Goal: Information Seeking & Learning: Learn about a topic

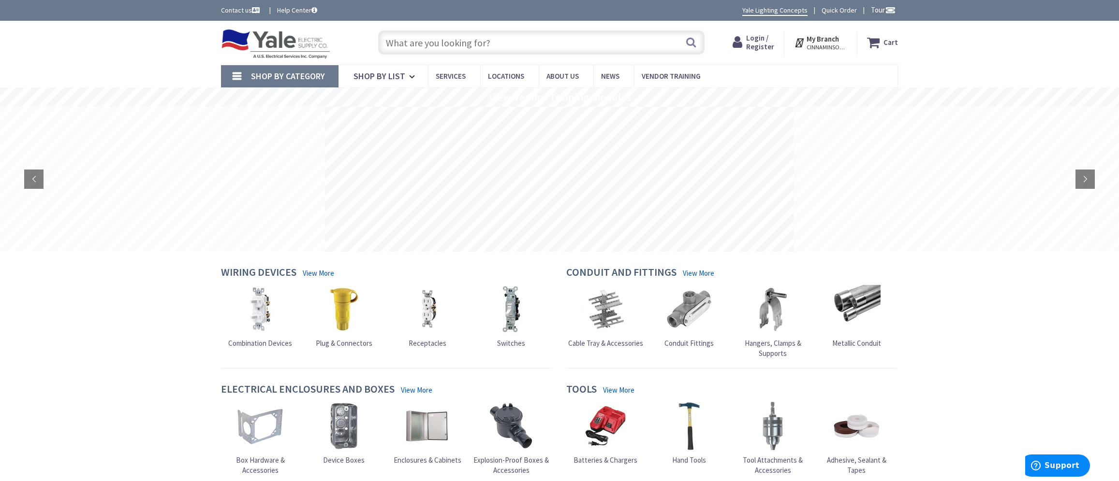
click at [427, 316] on img at bounding box center [427, 309] width 48 height 48
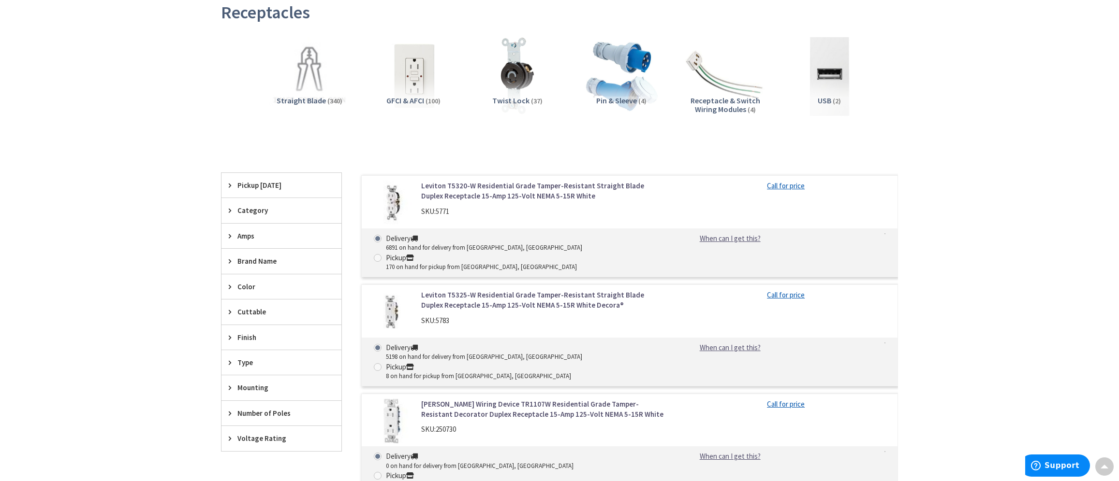
scroll to position [193, 0]
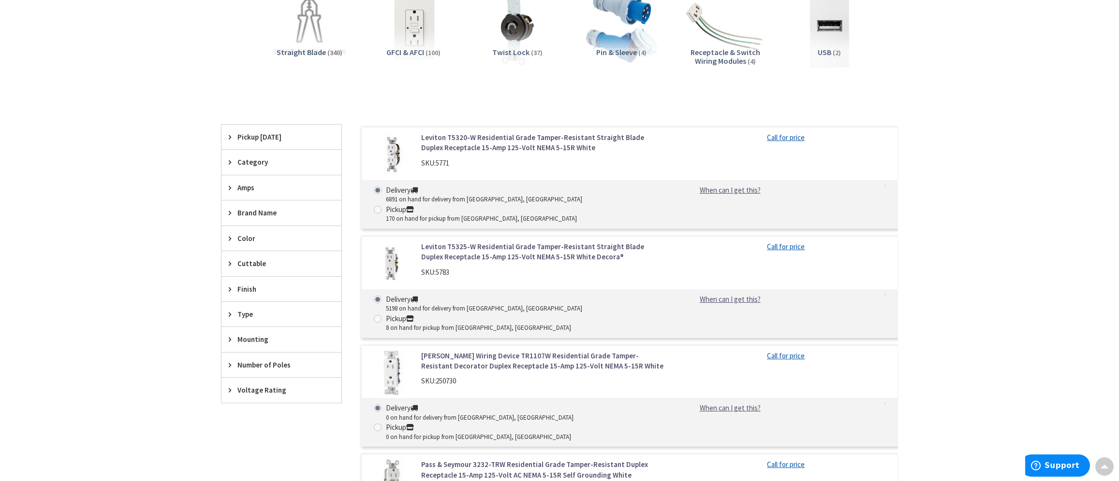
click at [539, 242] on link "Leviton T5325-W Residential Grade Tamper-Resistant Straight Blade Duplex Recept…" at bounding box center [544, 252] width 246 height 21
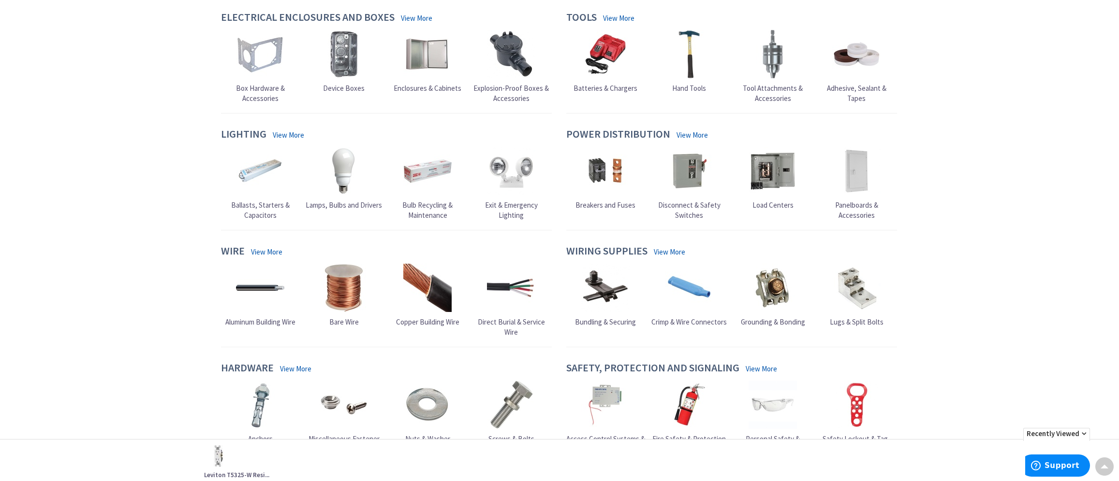
scroll to position [361, 0]
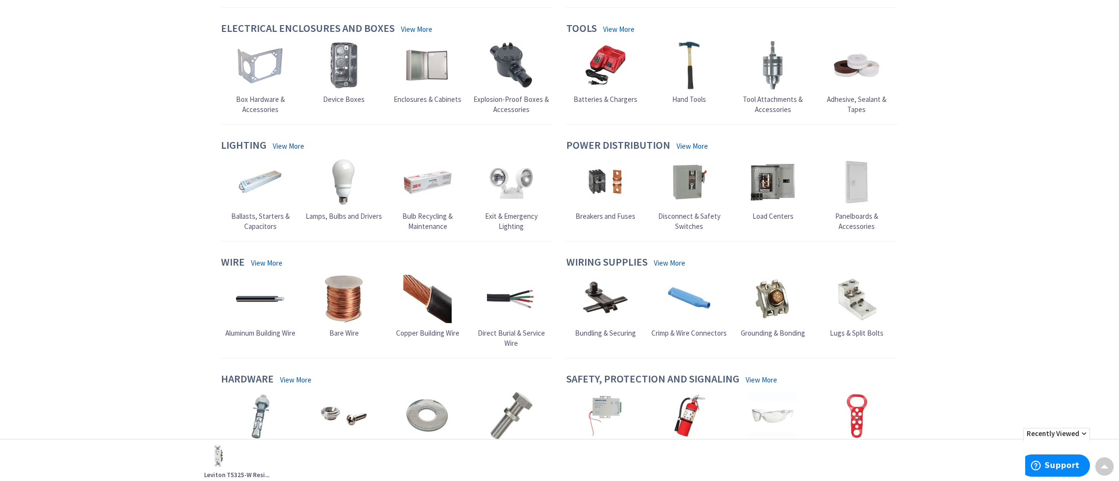
click at [338, 191] on img at bounding box center [344, 182] width 48 height 48
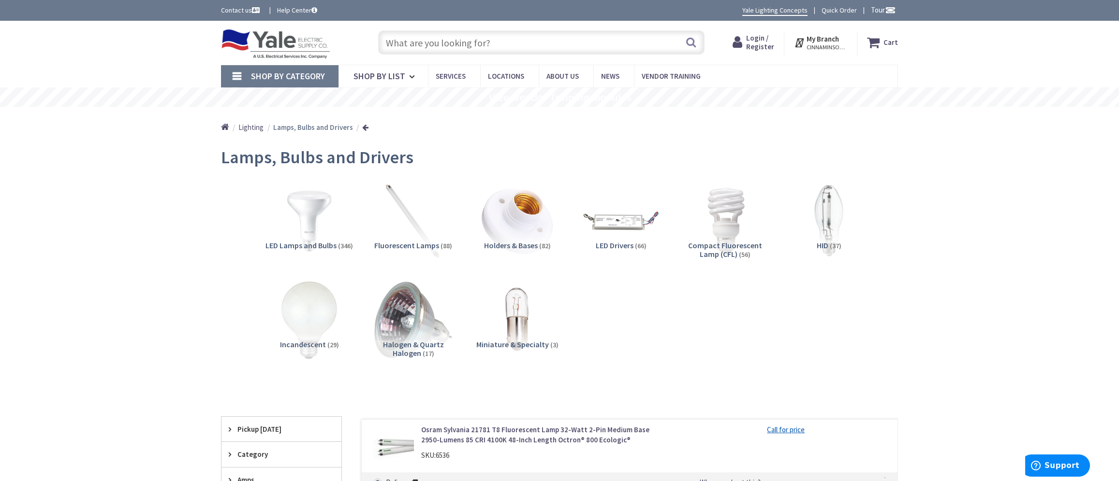
click at [463, 42] on input "text" at bounding box center [541, 42] width 326 height 24
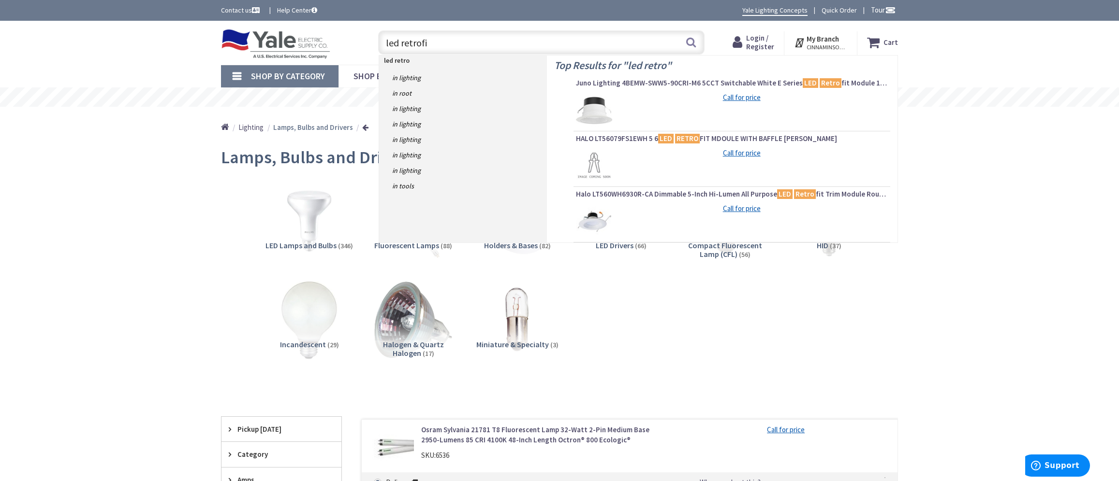
type input "led retrofit"
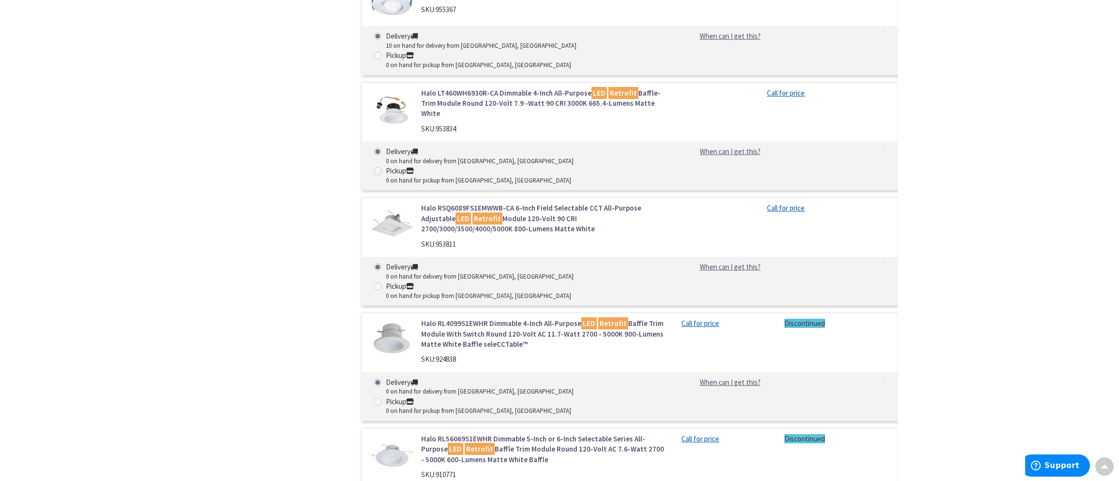
scroll to position [2698, 0]
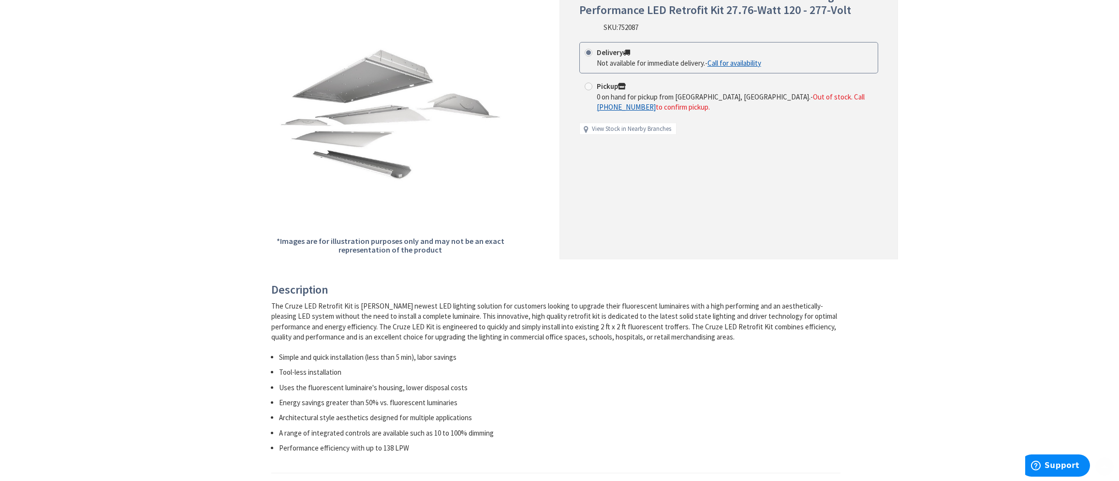
scroll to position [193, 0]
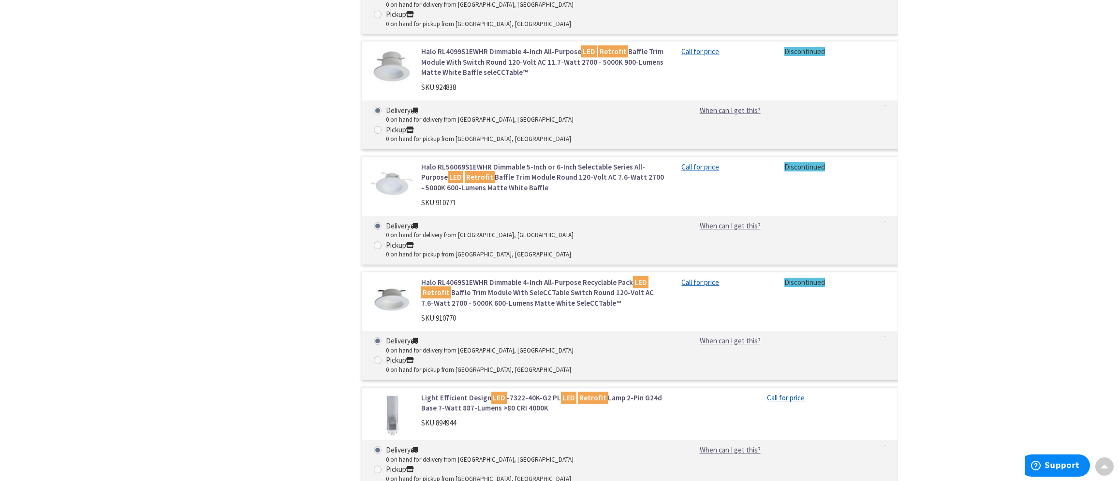
scroll to position [2734, 0]
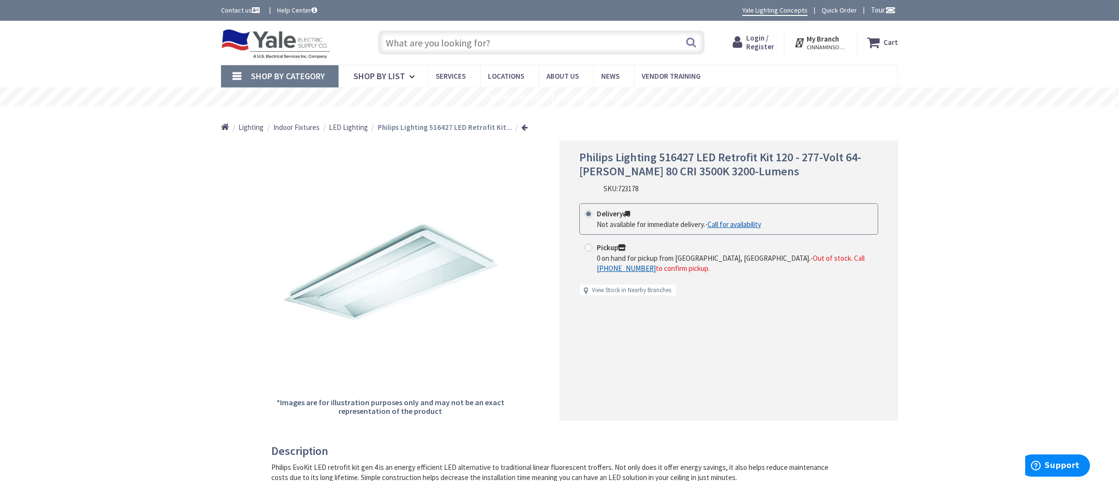
click at [336, 128] on span "LED Lighting" at bounding box center [348, 127] width 39 height 9
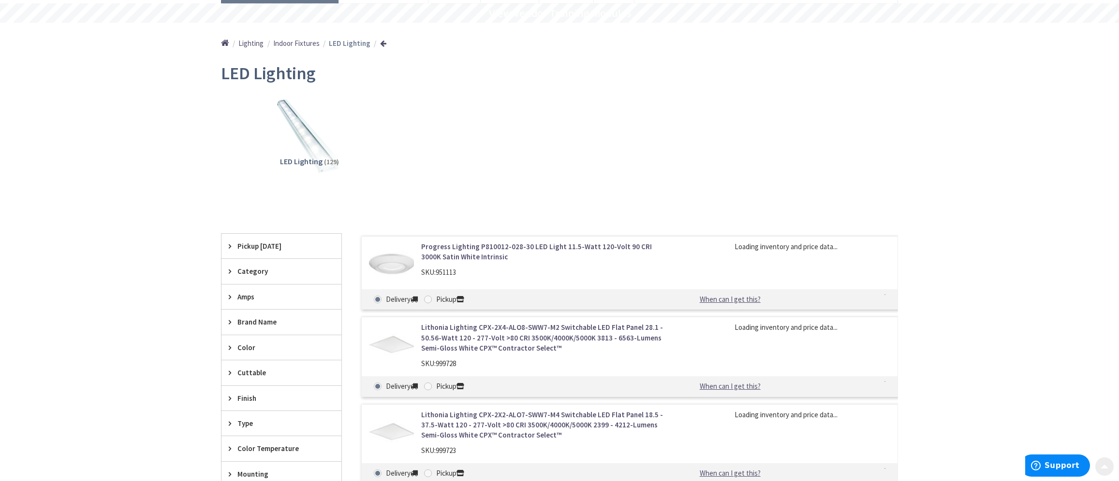
scroll to position [97, 0]
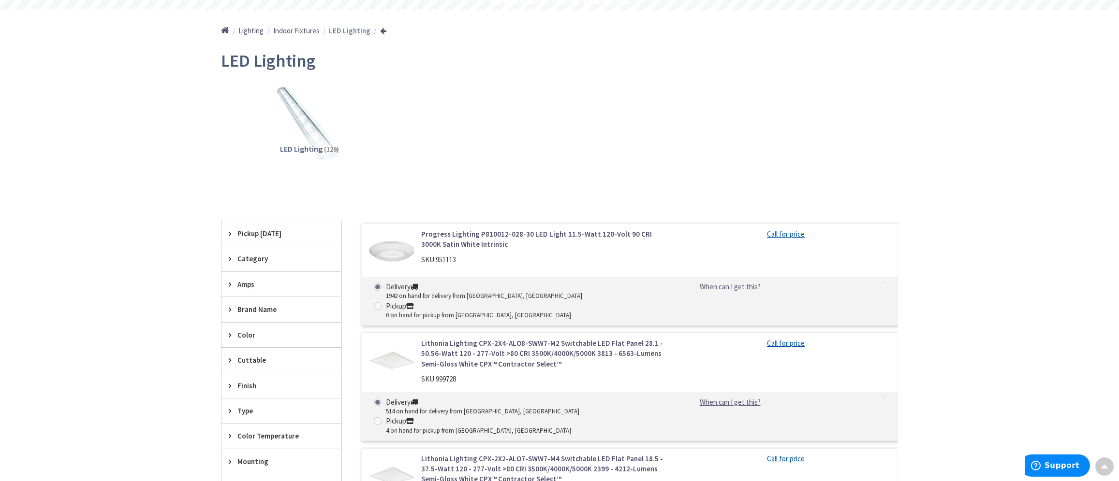
click at [228, 261] on div "Category" at bounding box center [281, 259] width 120 height 25
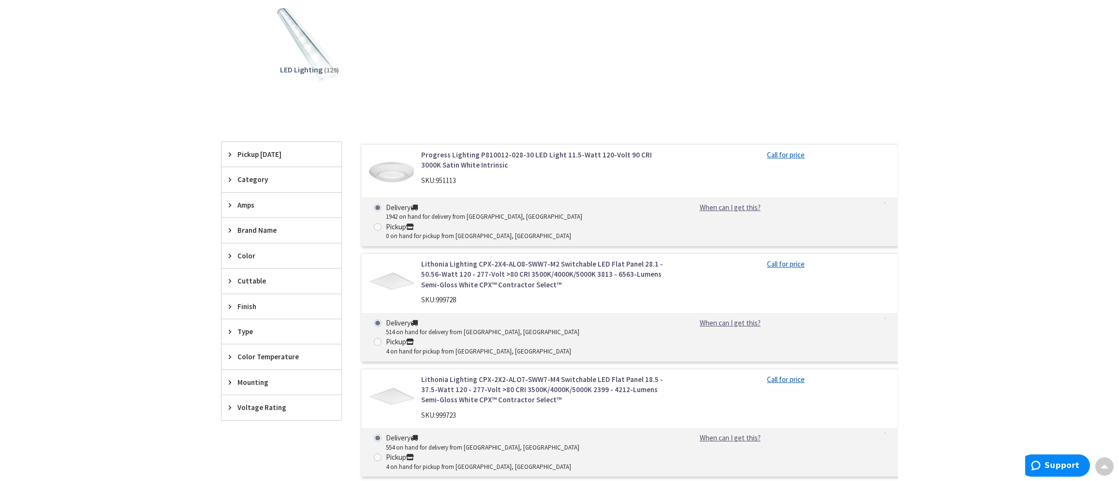
scroll to position [193, 0]
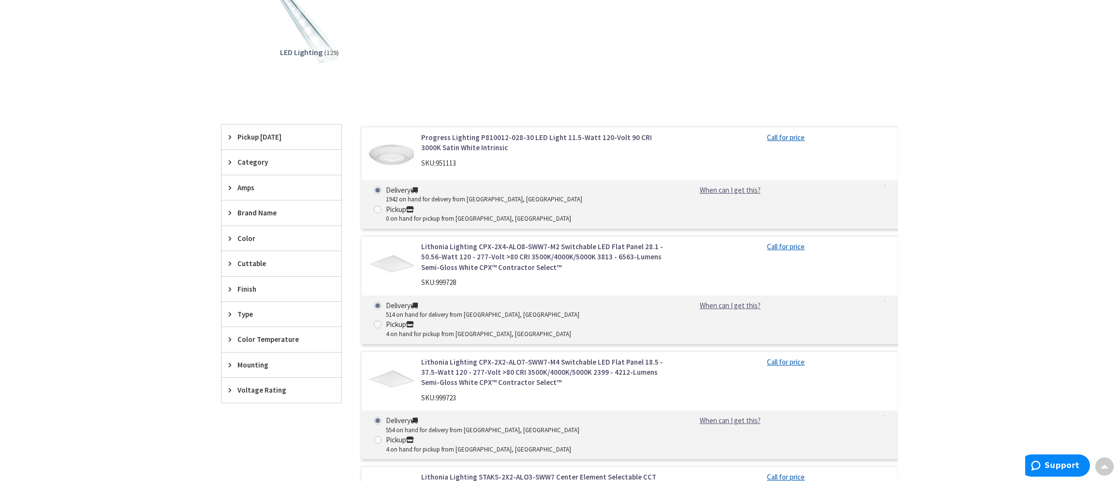
click at [230, 364] on icon at bounding box center [232, 365] width 7 height 7
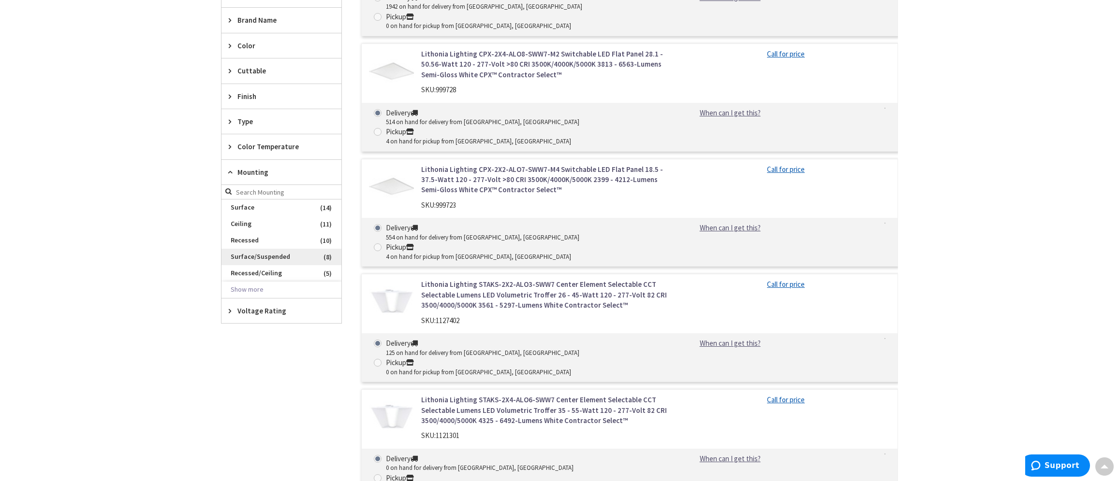
scroll to position [387, 0]
drag, startPoint x: 1117, startPoint y: 197, endPoint x: 1112, endPoint y: 162, distance: 35.6
click at [1112, 162] on div "Skip to Content Toggle Nav Search Cart My Cart Close" at bounding box center [559, 466] width 1119 height 1664
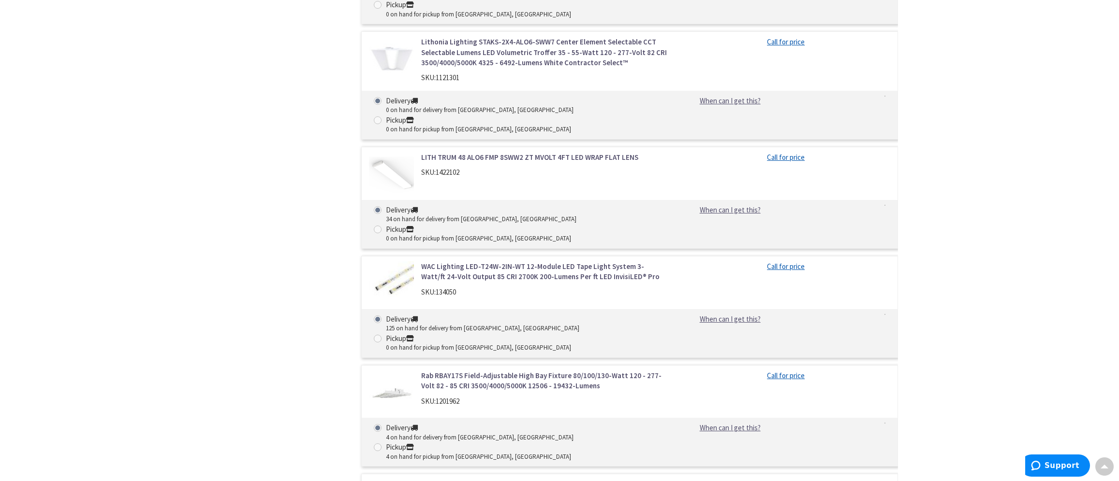
scroll to position [0, 0]
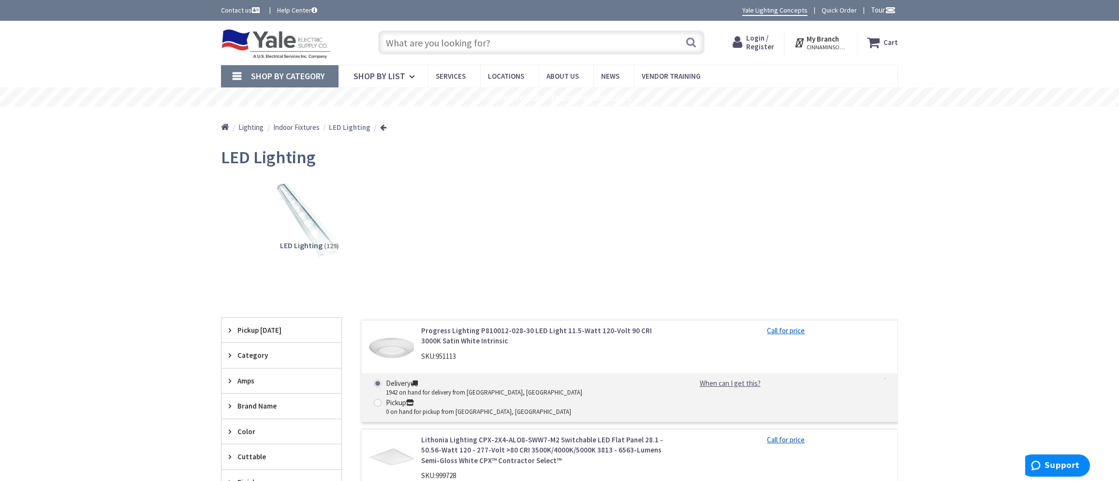
click at [508, 47] on input "text" at bounding box center [541, 42] width 326 height 24
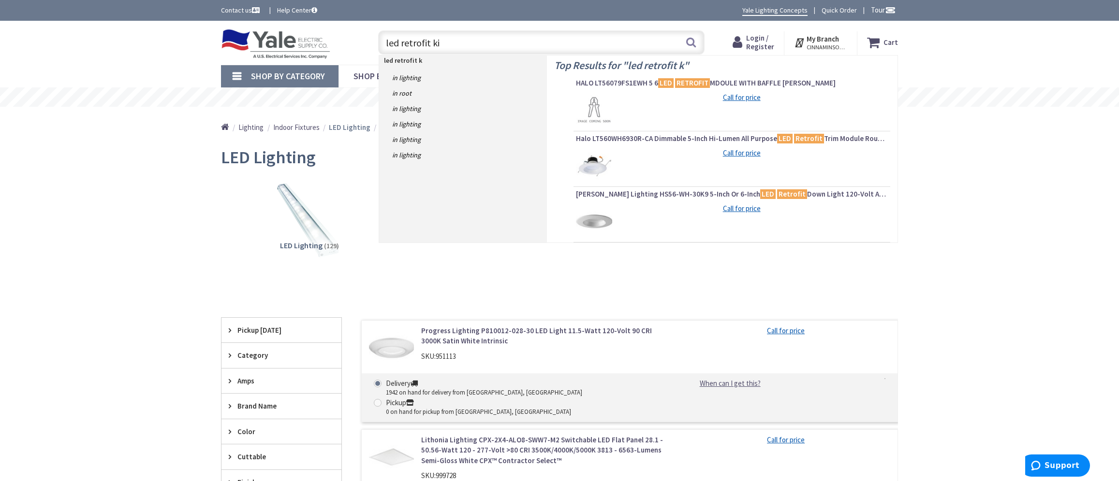
type input "led retrofit kit"
